Goal: Download file/media

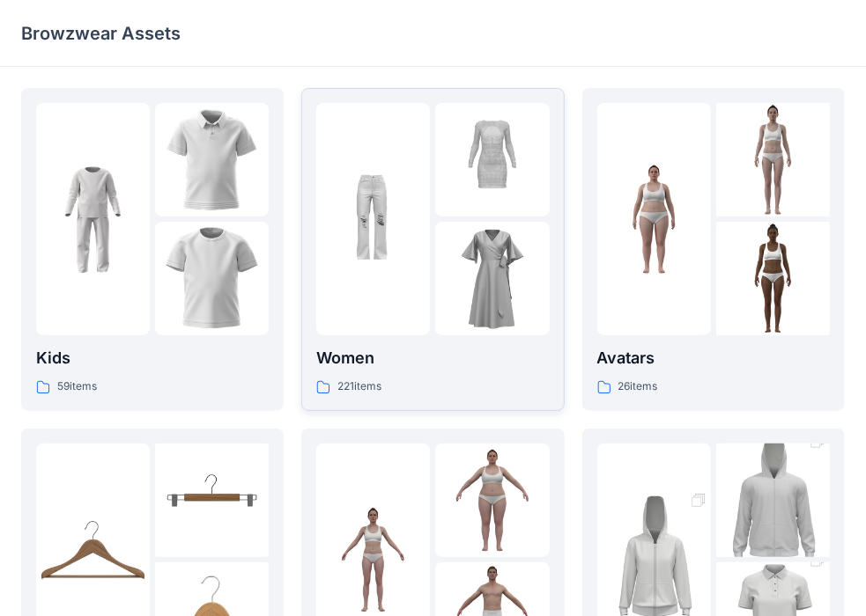
click at [472, 238] on img at bounding box center [492, 279] width 114 height 114
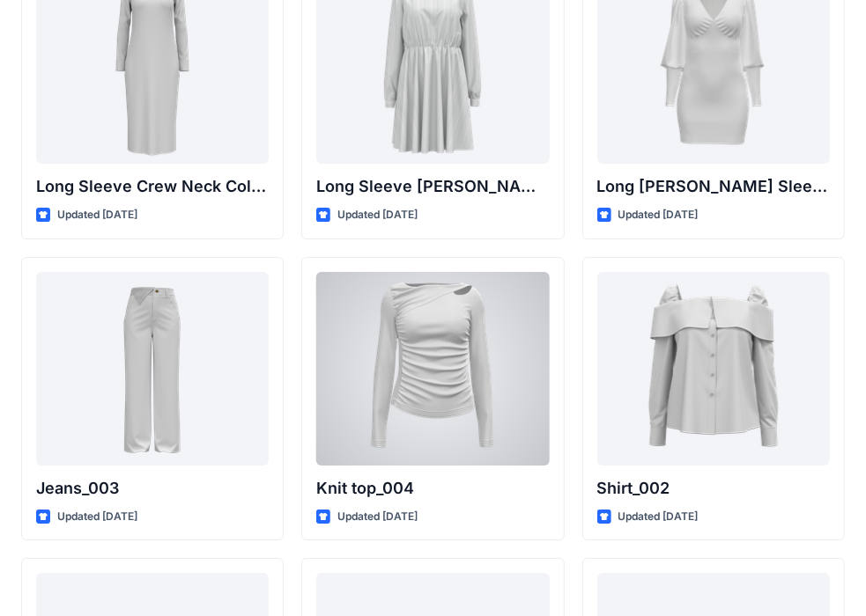
scroll to position [7380, 0]
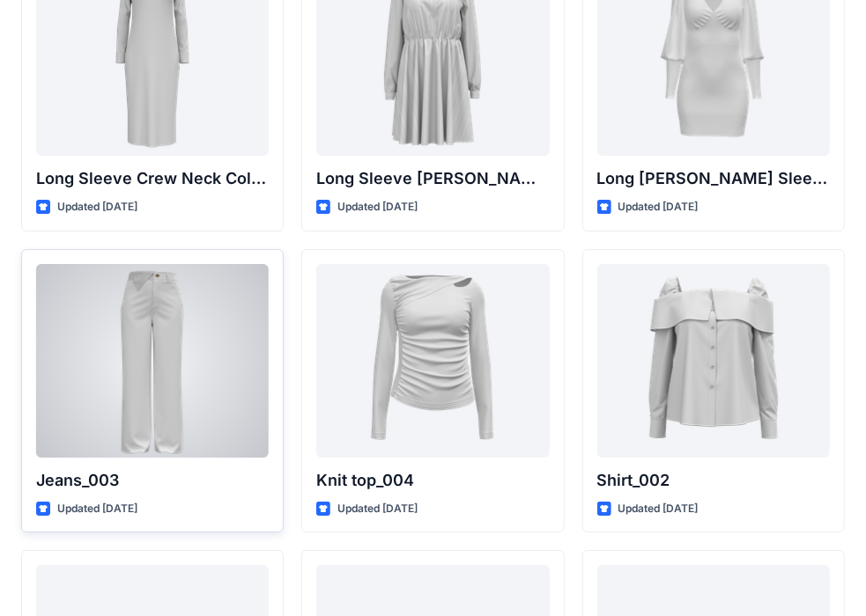
click at [203, 353] on div at bounding box center [152, 361] width 232 height 194
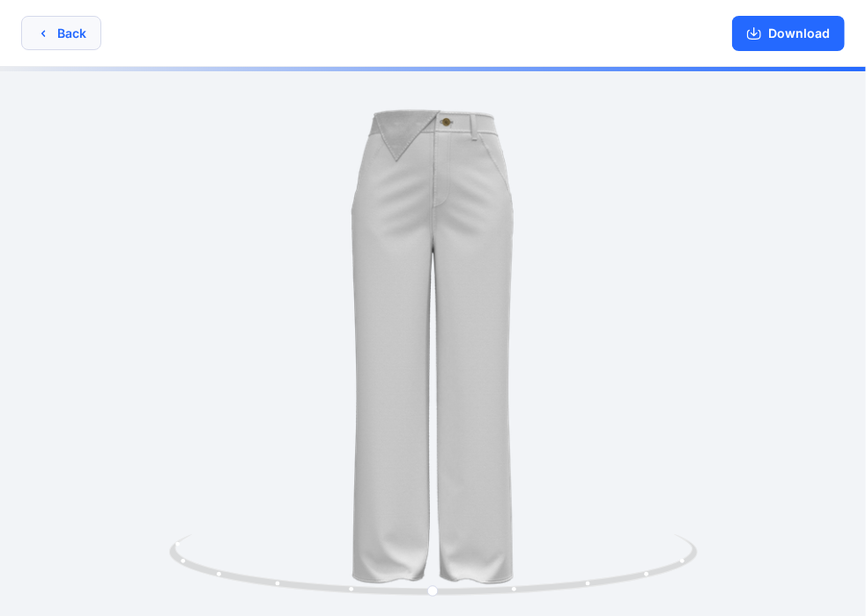
click at [49, 22] on button "Back" at bounding box center [61, 33] width 80 height 34
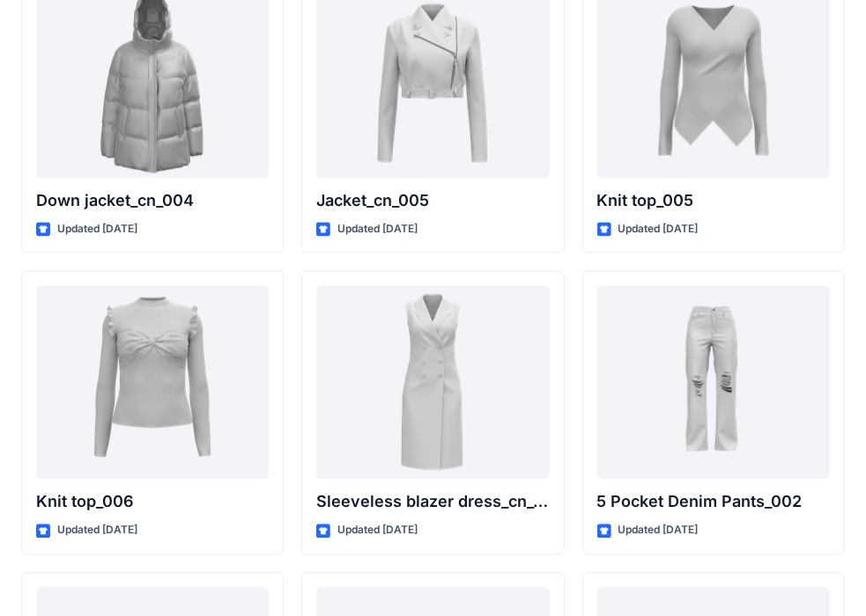
scroll to position [11845, 0]
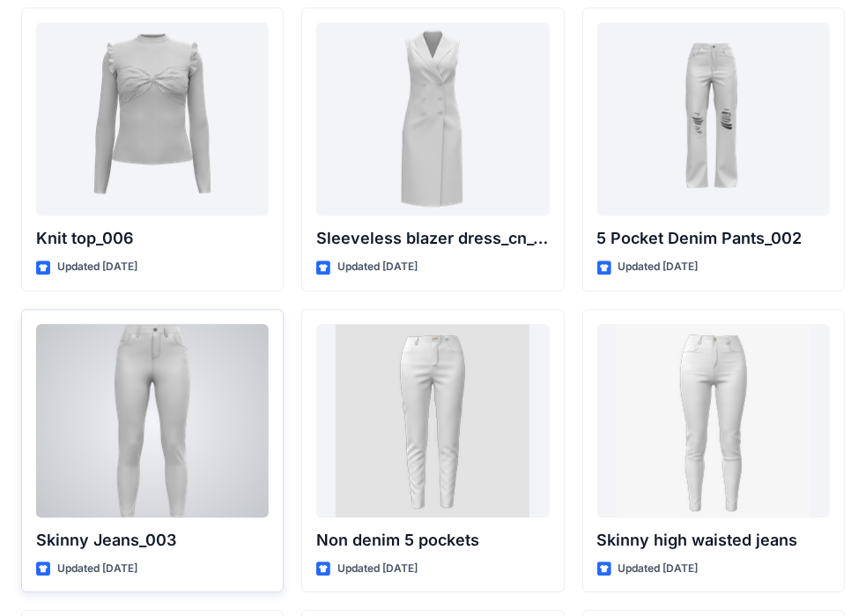
click at [266, 419] on div at bounding box center [152, 421] width 232 height 194
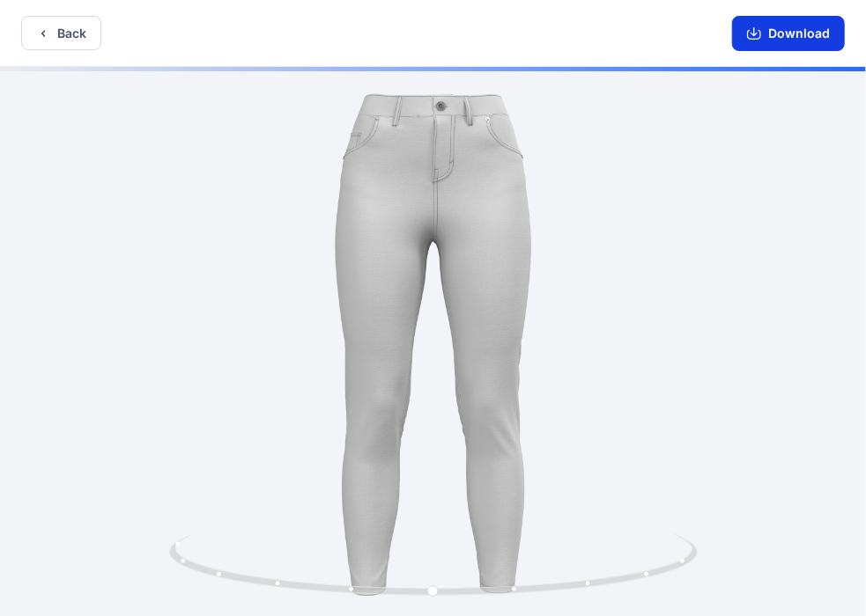
click at [794, 29] on button "Download" at bounding box center [788, 33] width 113 height 35
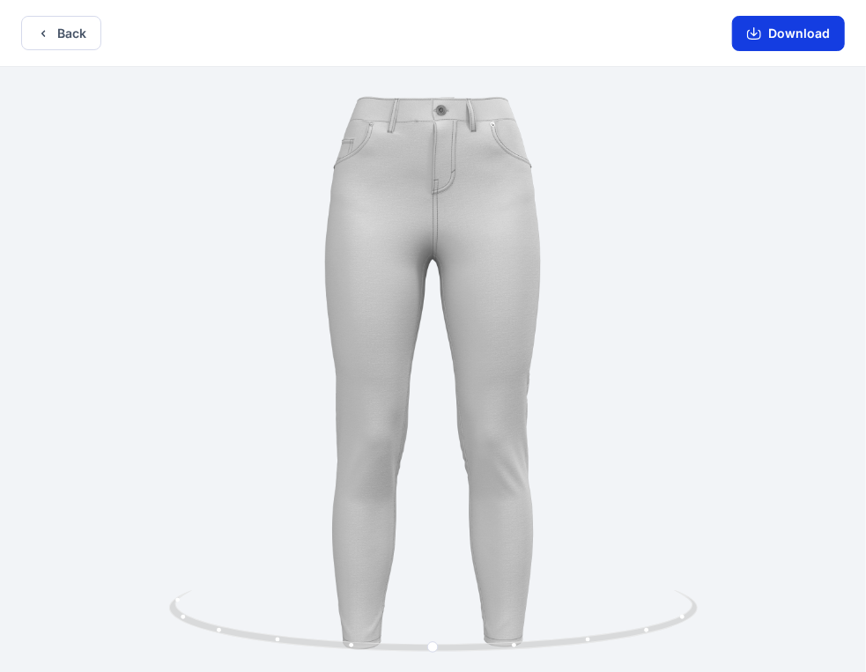
click at [761, 38] on icon "button" at bounding box center [754, 35] width 14 height 10
